Goal: Task Accomplishment & Management: Manage account settings

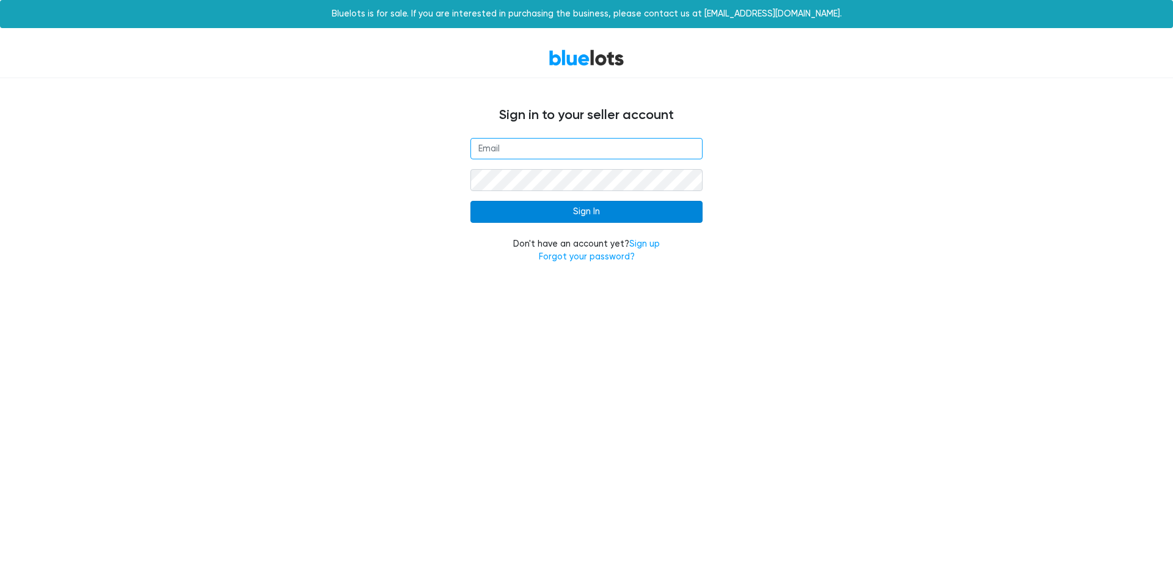
type input "[EMAIL_ADDRESS][DOMAIN_NAME]"
click at [586, 210] on input "Sign In" at bounding box center [586, 212] width 232 height 22
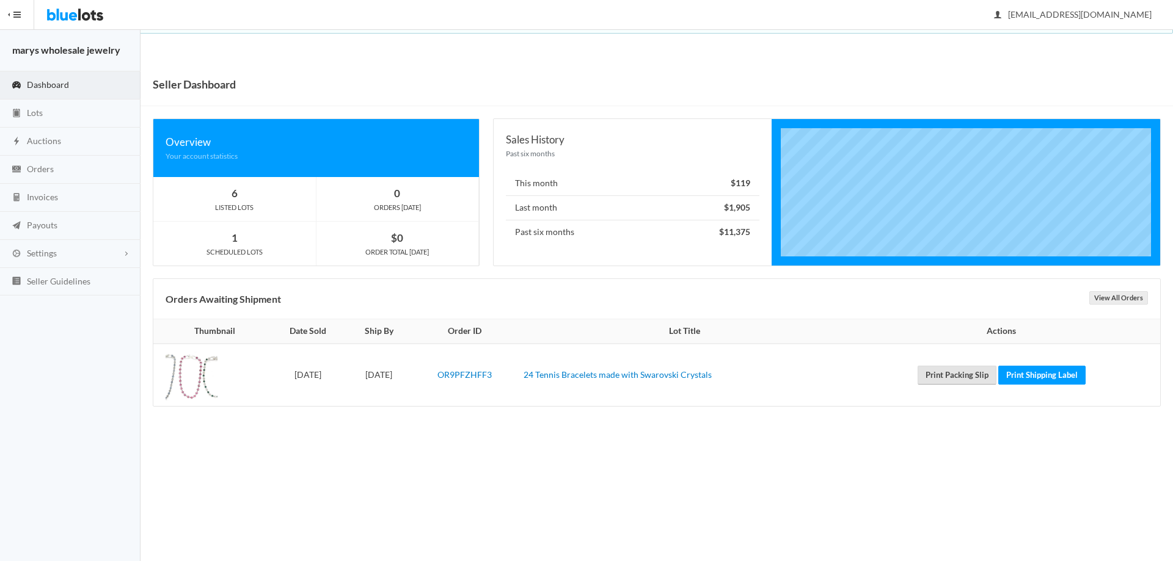
click at [975, 380] on link "Print Packing Slip" at bounding box center [957, 375] width 79 height 19
click at [974, 380] on link "Print Packing Slip" at bounding box center [957, 375] width 79 height 19
click at [976, 377] on link "Print Packing Slip" at bounding box center [957, 375] width 79 height 19
click at [1029, 376] on link "Print Shipping Label" at bounding box center [1041, 375] width 87 height 19
click at [38, 164] on span "Orders" at bounding box center [40, 169] width 27 height 10
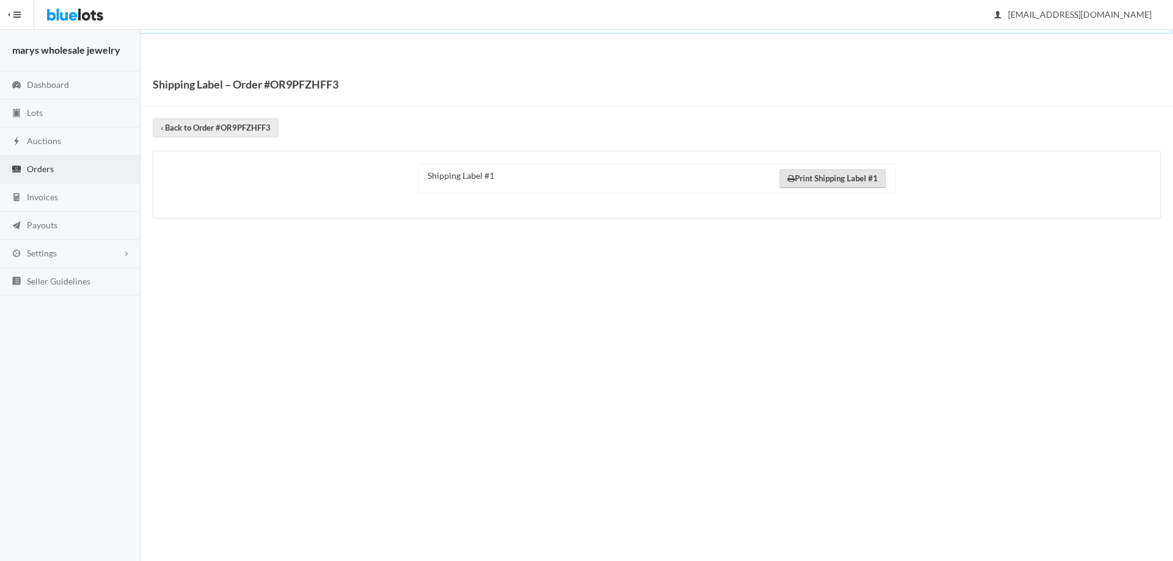
click at [822, 177] on link "Print Shipping Label #1" at bounding box center [833, 178] width 106 height 19
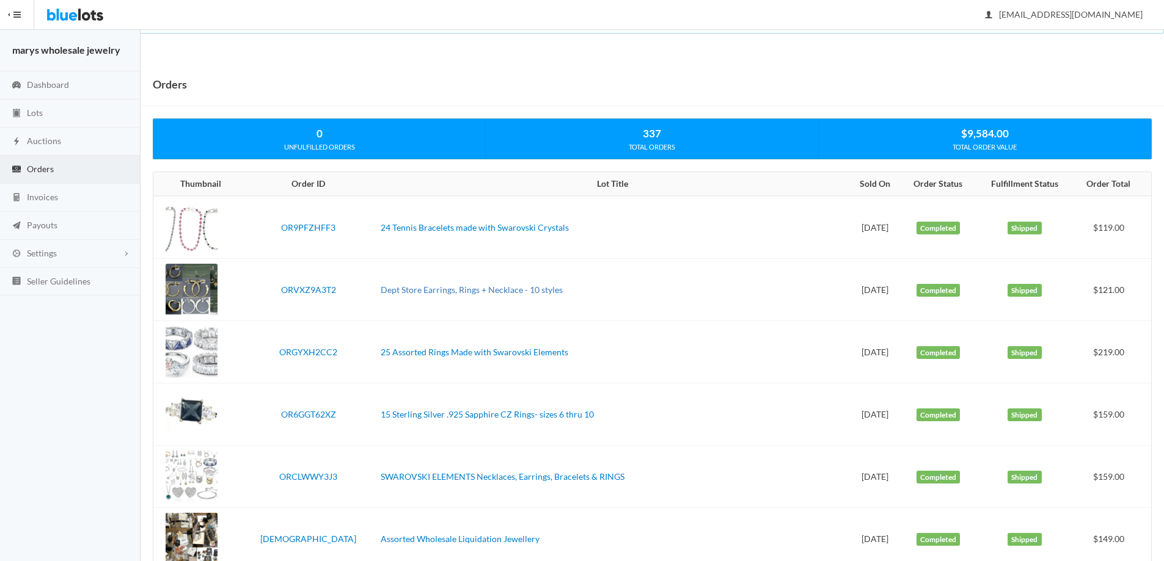
click at [488, 291] on link "Dept Store Earrings, Rings + Necklace - 10 styles" at bounding box center [472, 290] width 182 height 10
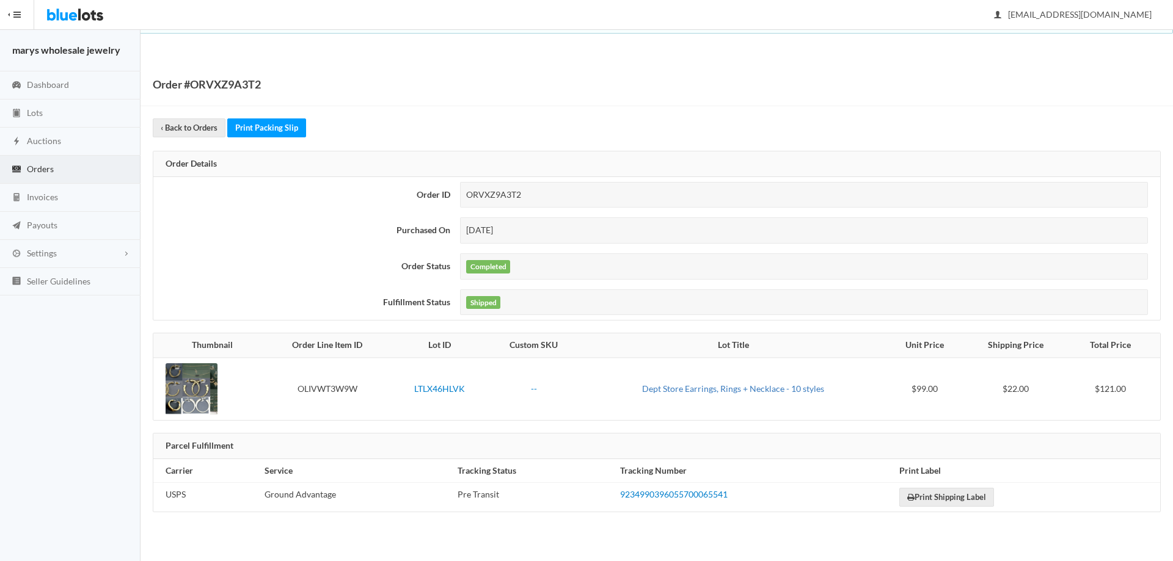
click at [731, 386] on link "Dept Store Earrings, Rings + Necklace - 10 styles" at bounding box center [733, 389] width 182 height 10
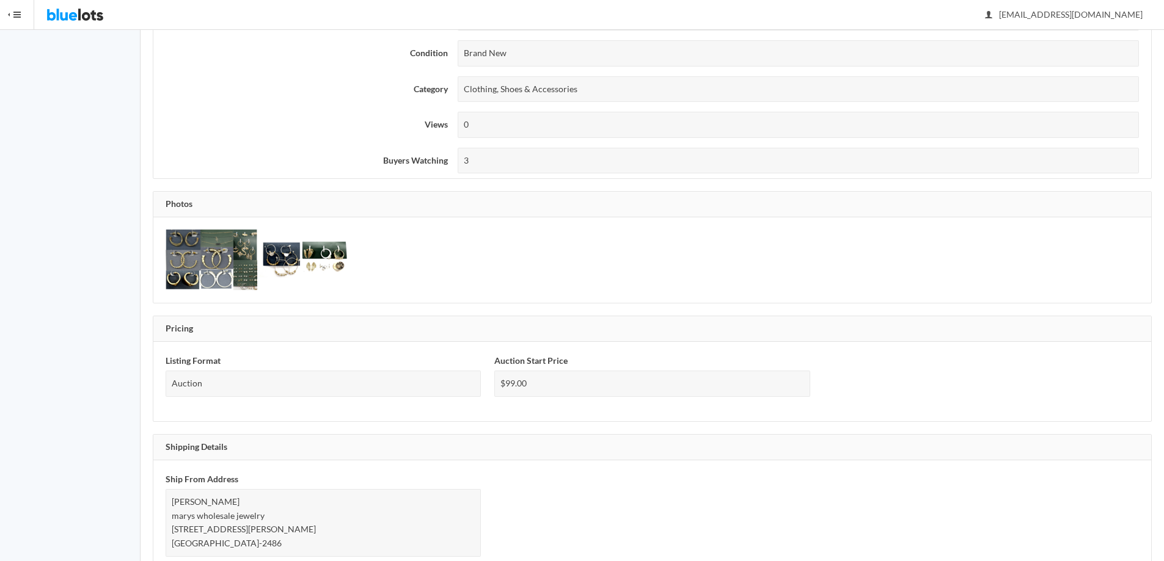
scroll to position [343, 0]
click at [205, 258] on img at bounding box center [212, 258] width 92 height 61
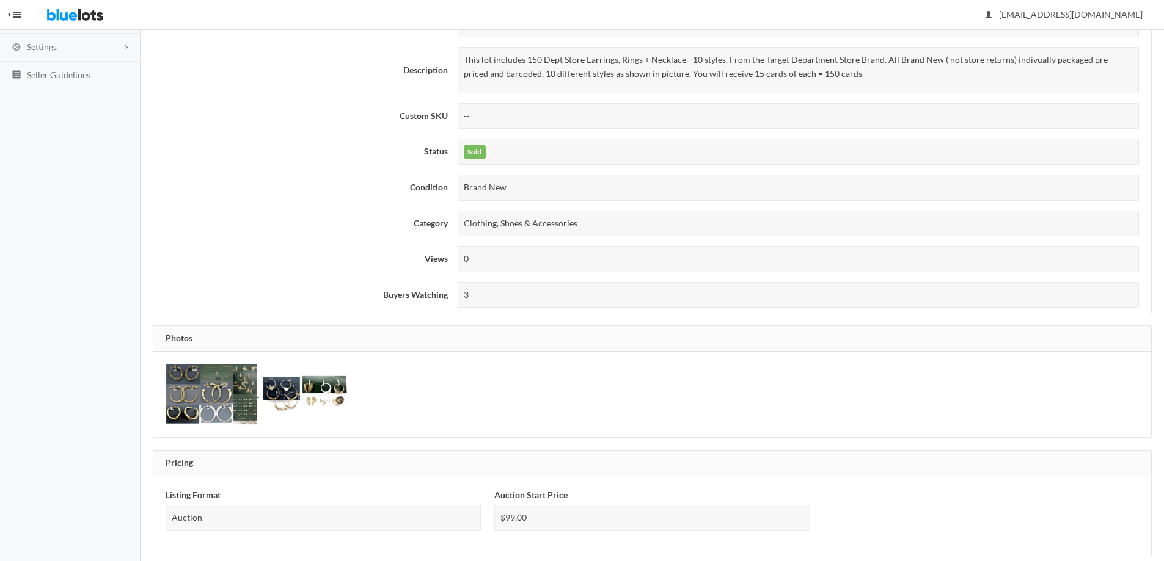
scroll to position [208, 0]
